Goal: Communication & Community: Answer question/provide support

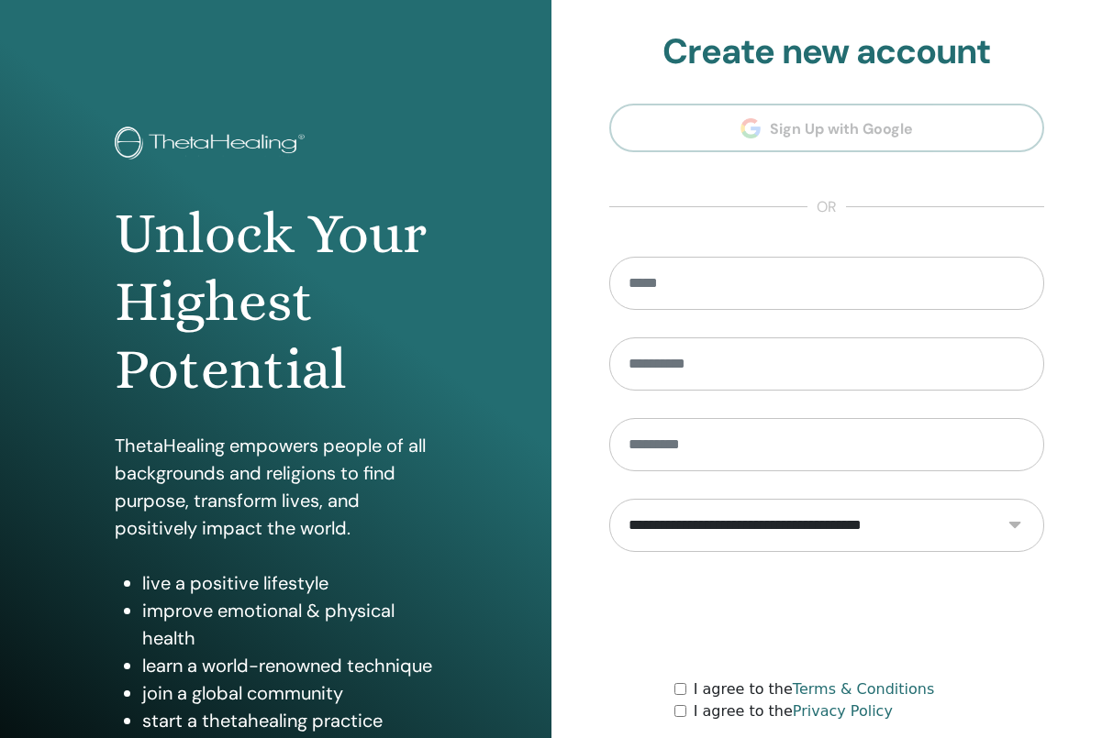
click at [622, 220] on section "**********" at bounding box center [827, 415] width 436 height 768
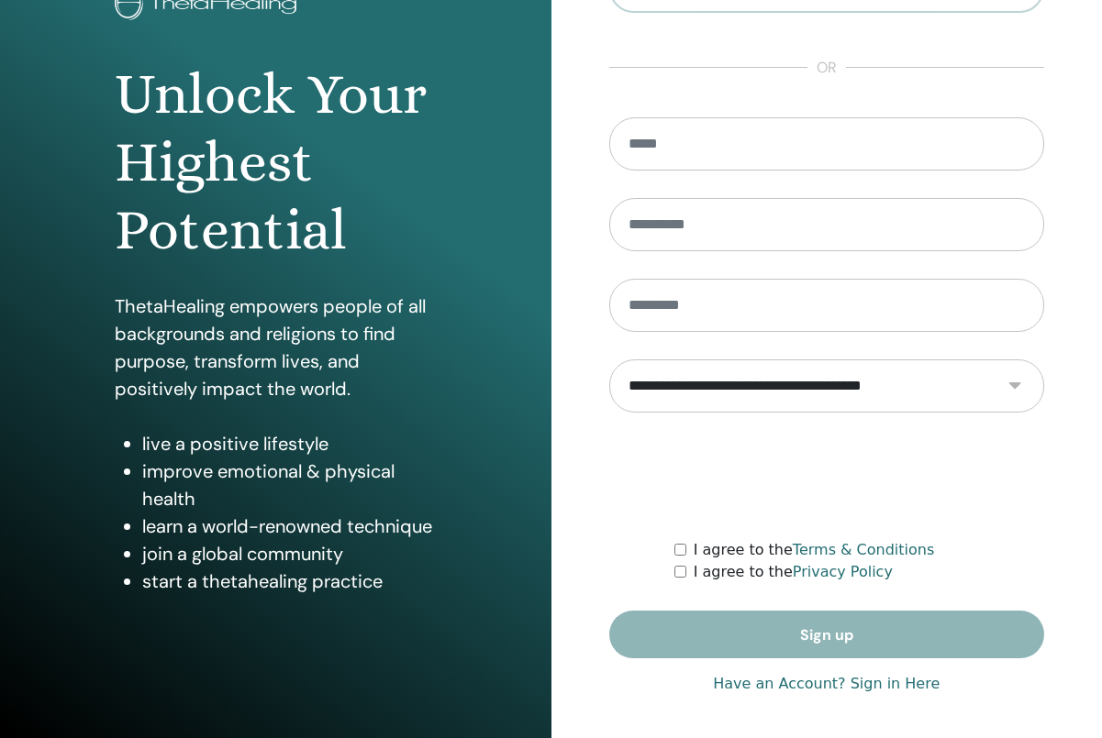
scroll to position [142, 0]
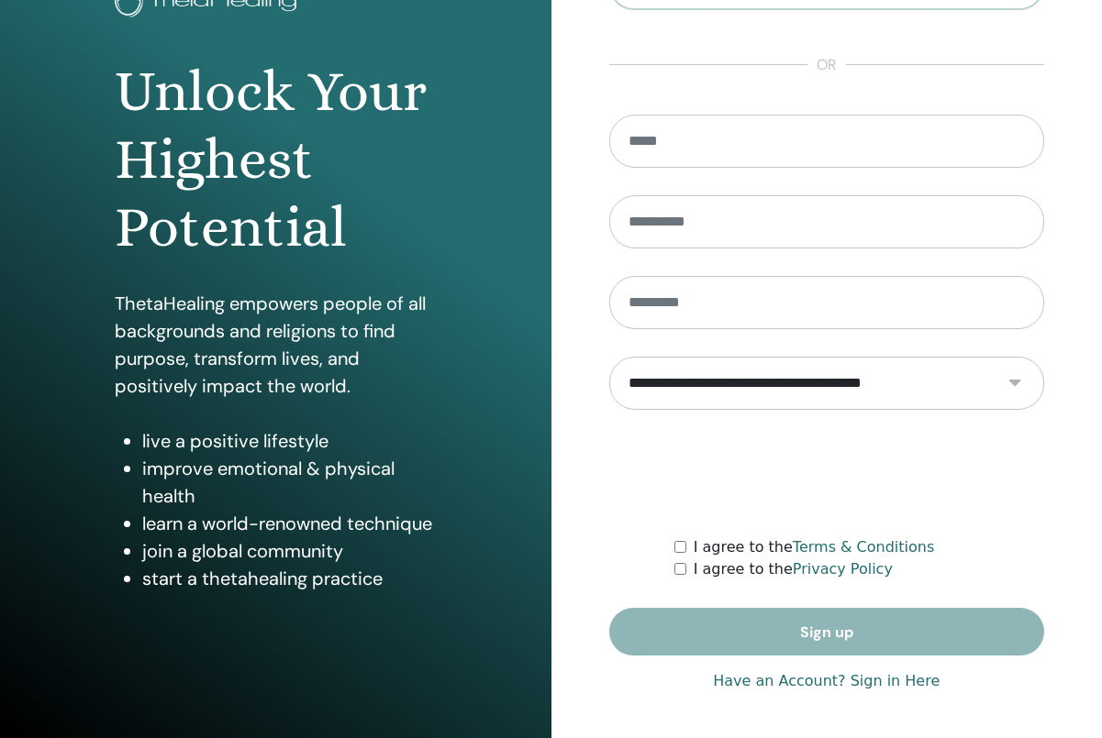
click at [892, 686] on link "Have an Account? Sign in Here" at bounding box center [826, 681] width 227 height 22
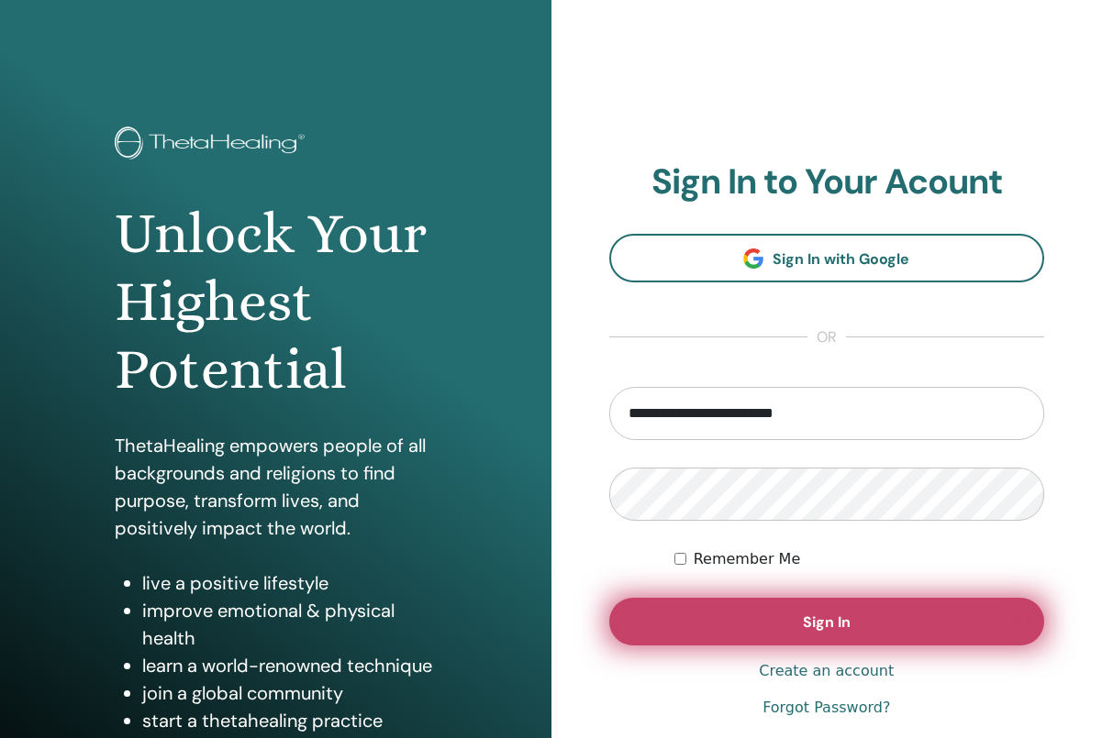
click at [787, 626] on button "Sign In" at bounding box center [827, 622] width 436 height 48
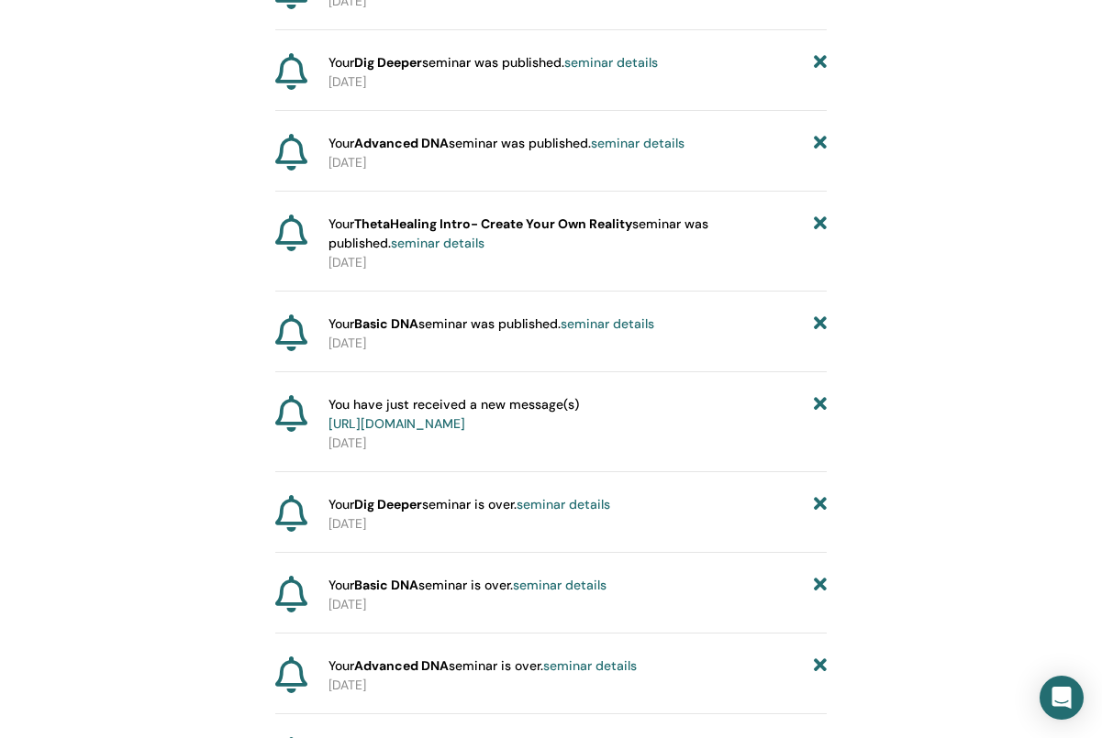
scroll to position [806, 0]
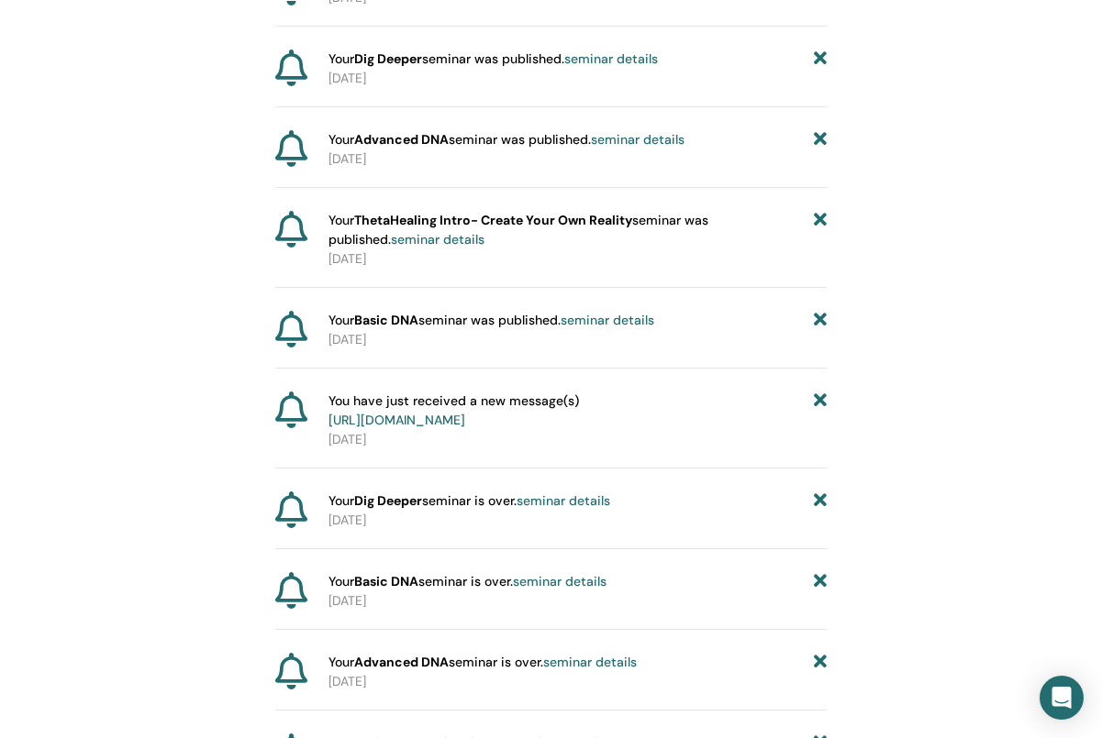
click at [377, 428] on link "https://member.thetahealing.com/message-center/messages/ea9c0c61-51e0-4d7e-a8ee…" at bounding box center [396, 420] width 137 height 17
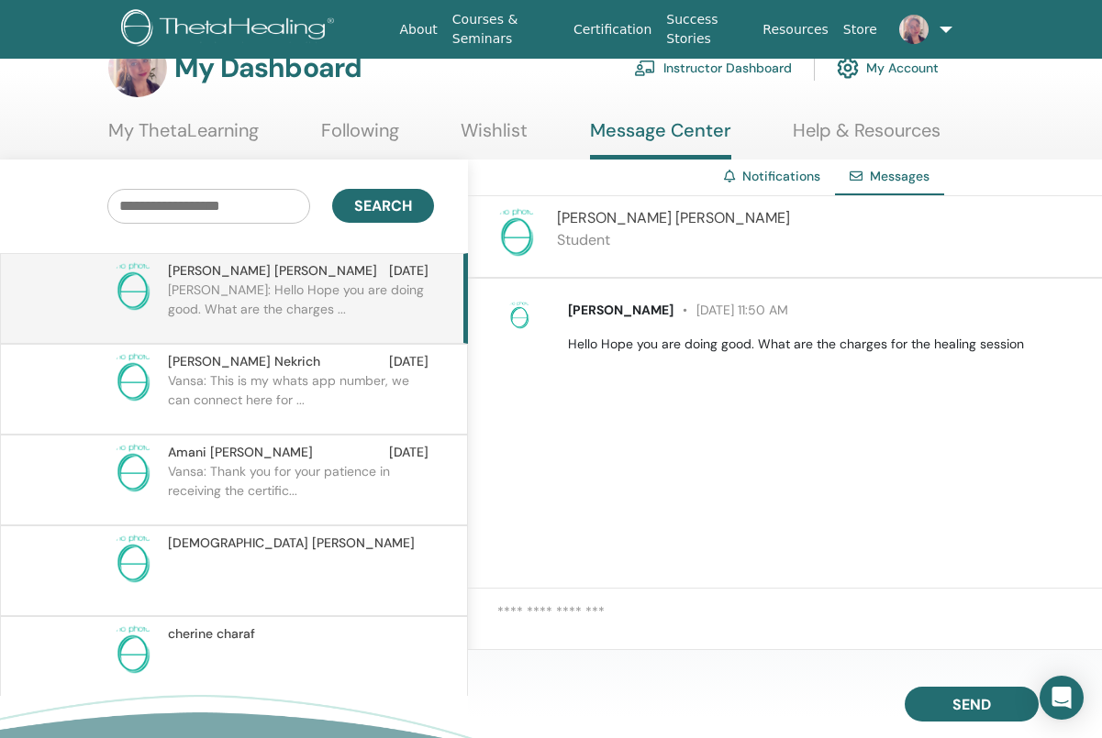
scroll to position [47, 0]
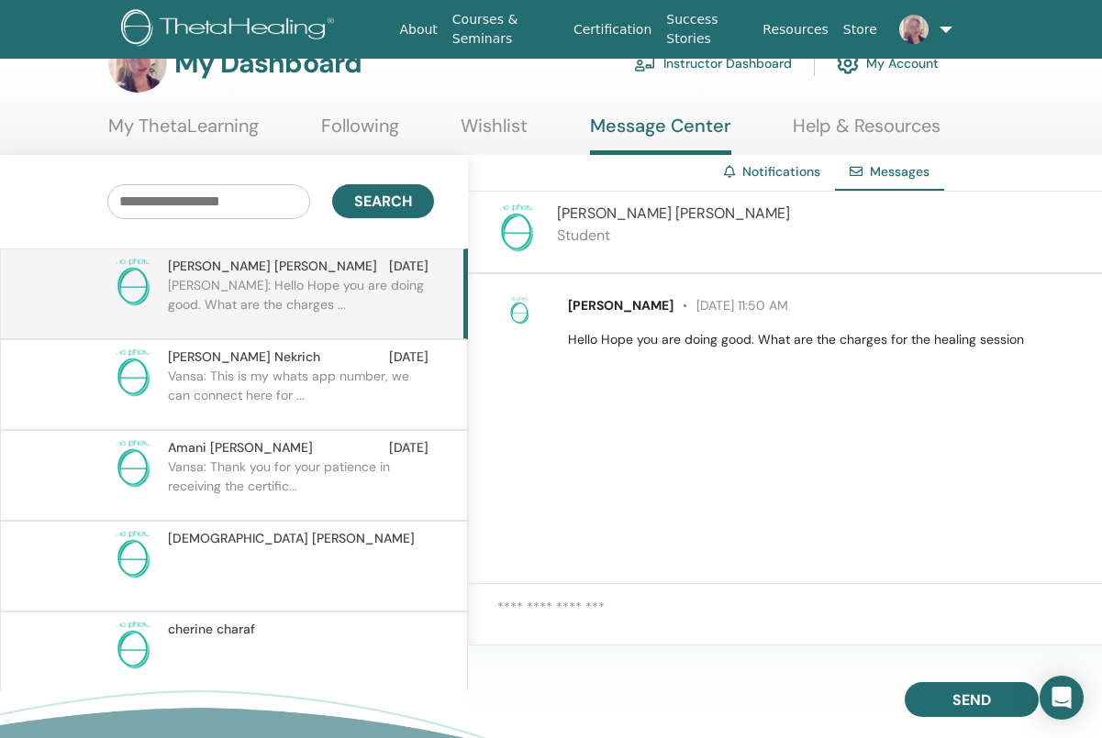
click at [575, 614] on textarea at bounding box center [799, 621] width 604 height 48
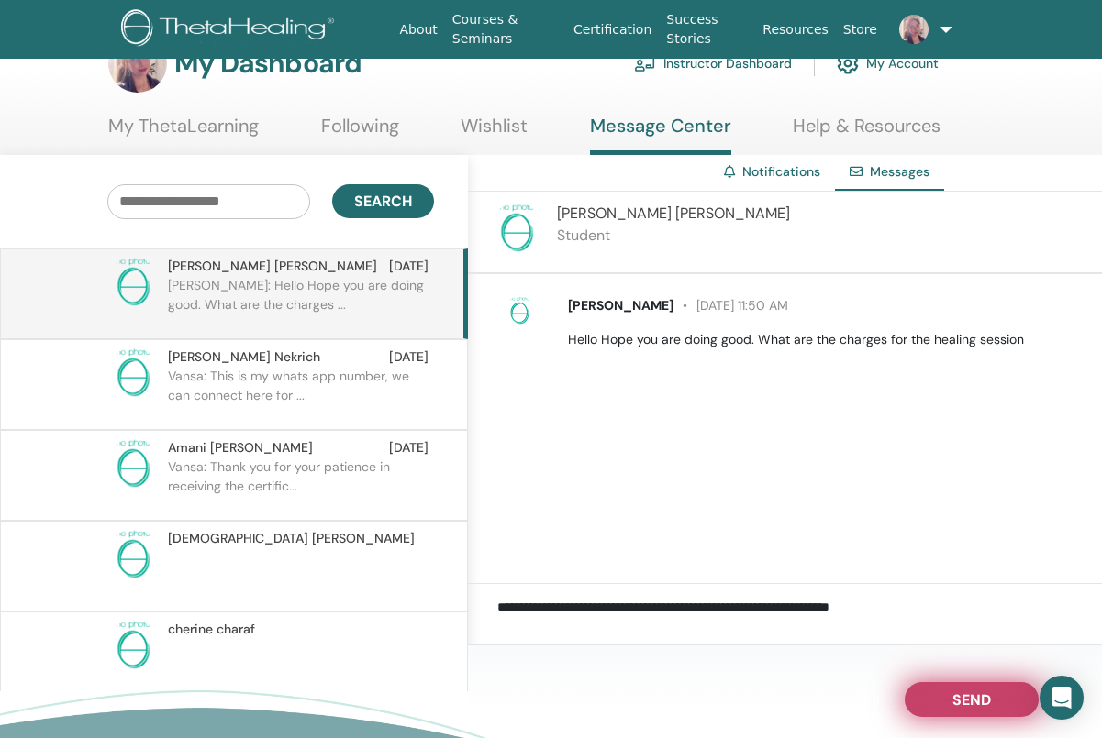
type textarea "**********"
click at [934, 696] on button "Send" at bounding box center [971, 699] width 134 height 35
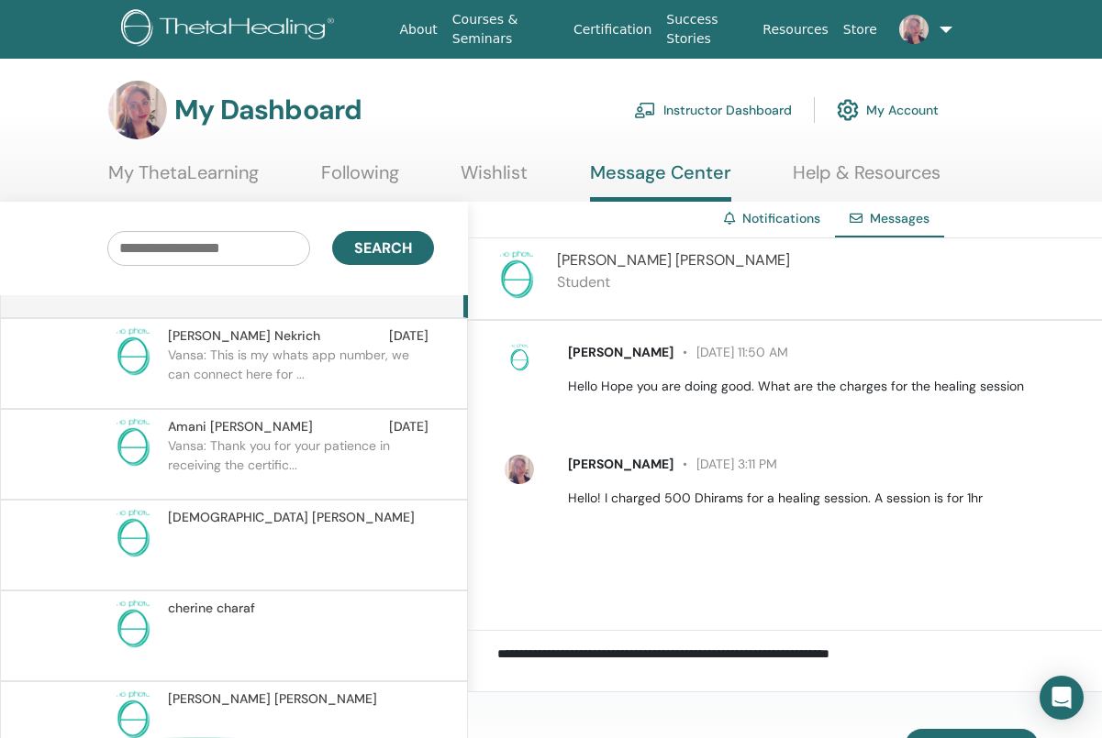
scroll to position [42, 0]
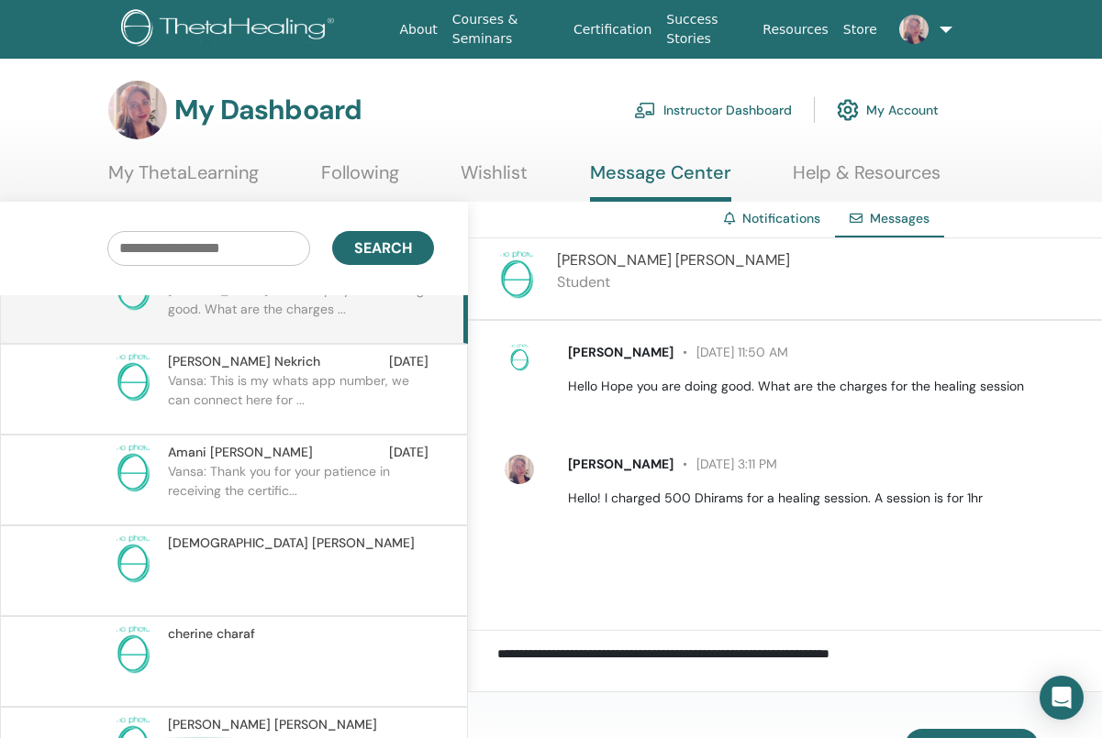
click at [767, 105] on link "Instructor Dashboard" at bounding box center [713, 110] width 158 height 40
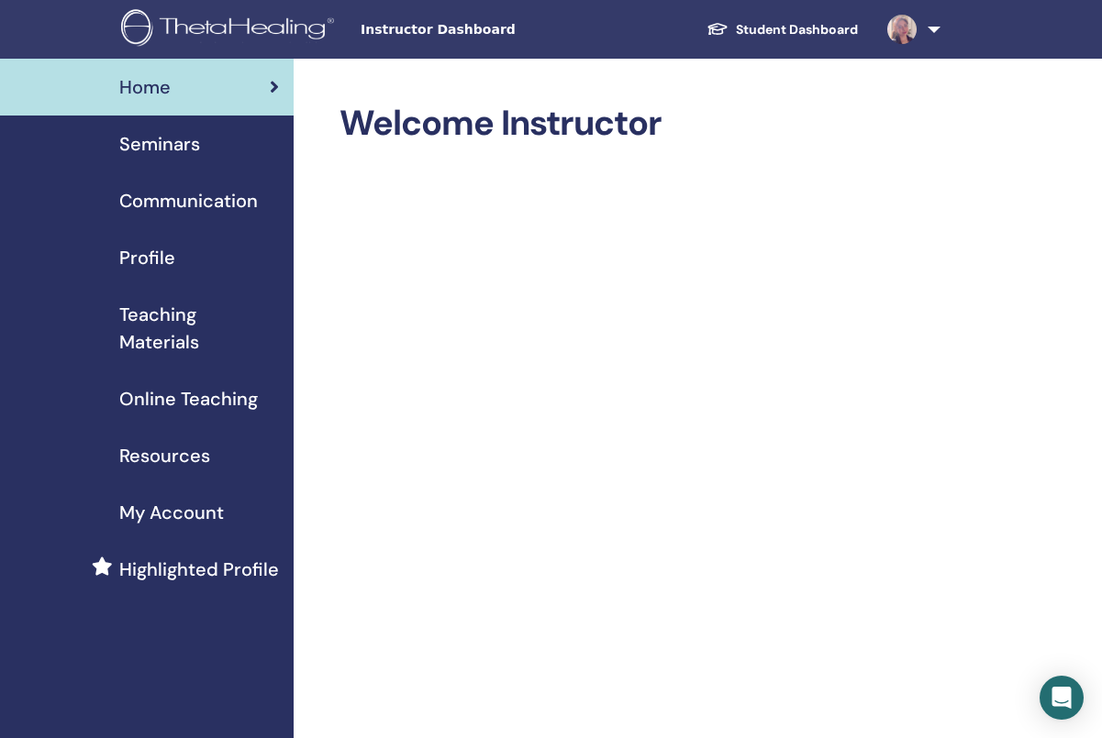
click at [161, 318] on span "Teaching Materials" at bounding box center [199, 328] width 160 height 55
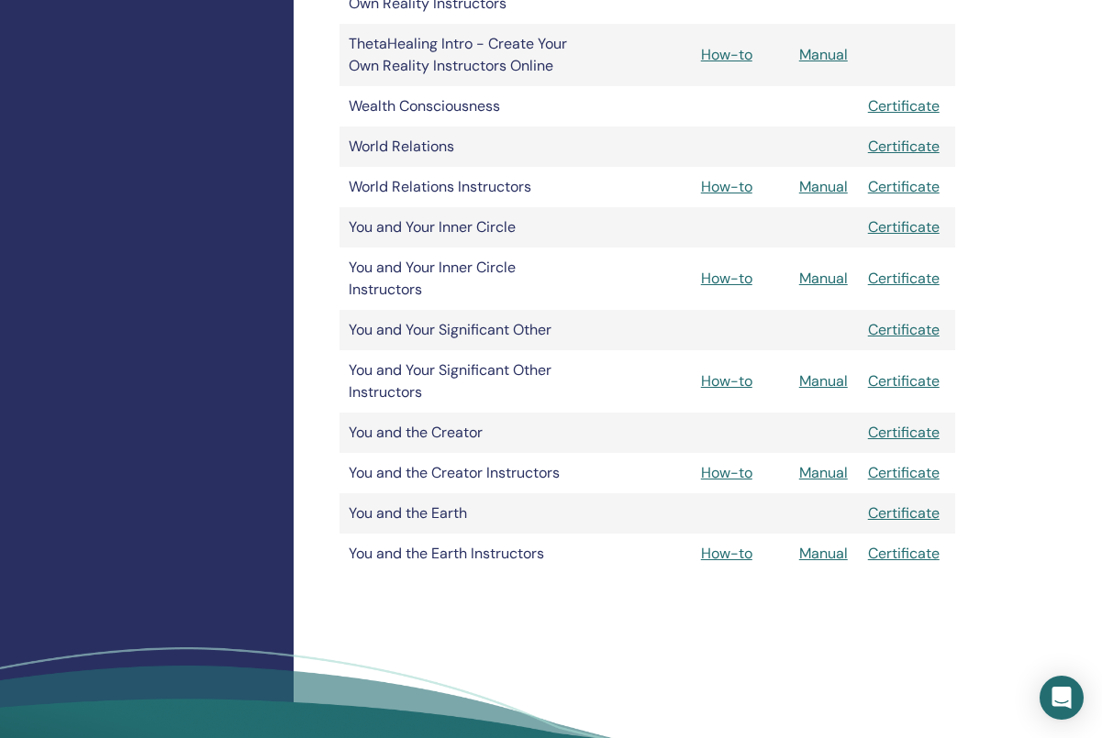
scroll to position [1405, 1]
click at [827, 472] on link "Manual" at bounding box center [822, 472] width 49 height 19
